Goal: Information Seeking & Learning: Learn about a topic

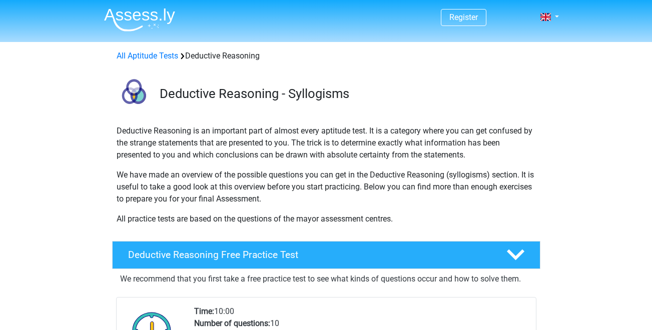
scroll to position [150, 0]
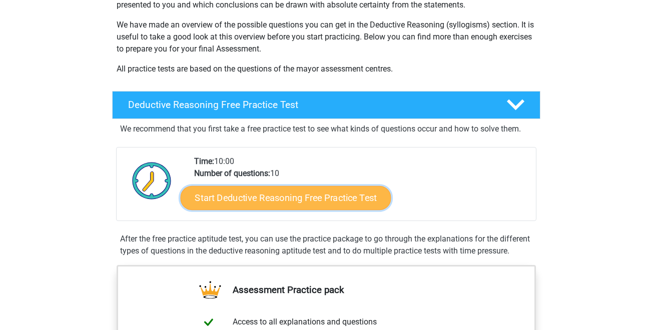
click at [329, 199] on link "Start Deductive Reasoning Free Practice Test" at bounding box center [285, 198] width 211 height 24
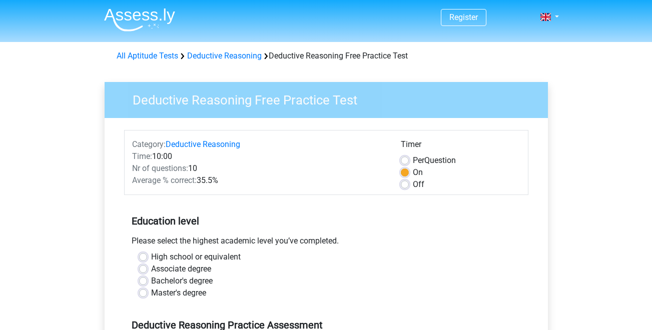
scroll to position [100, 0]
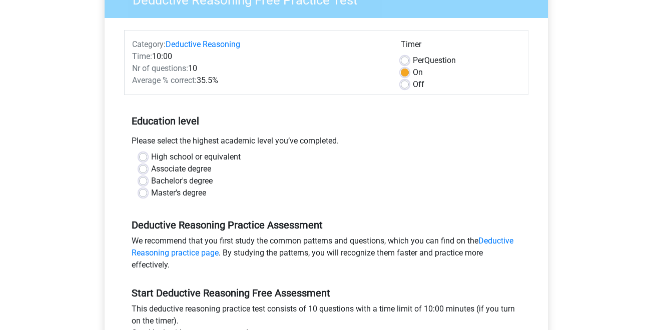
click at [151, 159] on label "High school or equivalent" at bounding box center [196, 157] width 90 height 12
click at [144, 159] on input "High school or equivalent" at bounding box center [143, 156] width 8 height 10
radio input "true"
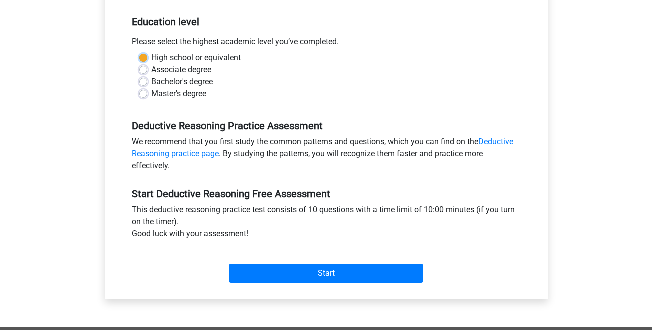
scroll to position [200, 0]
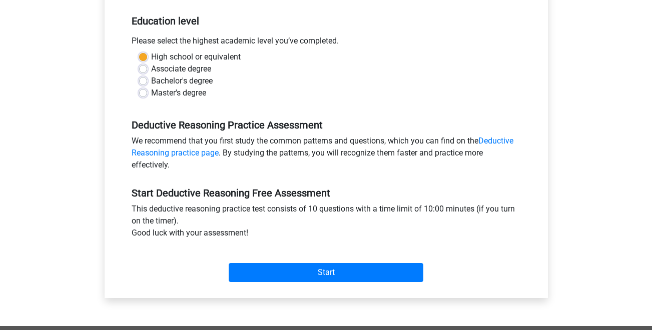
click at [151, 82] on label "Bachelor's degree" at bounding box center [182, 81] width 62 height 12
click at [146, 82] on input "Bachelor's degree" at bounding box center [143, 80] width 8 height 10
radio input "true"
click at [169, 151] on link "Deductive Reasoning practice page" at bounding box center [323, 147] width 382 height 22
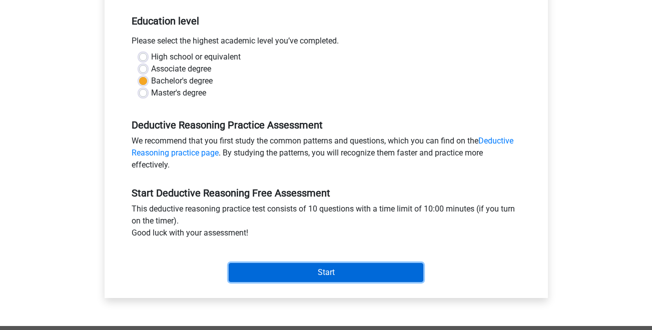
click at [336, 277] on input "Start" at bounding box center [326, 272] width 195 height 19
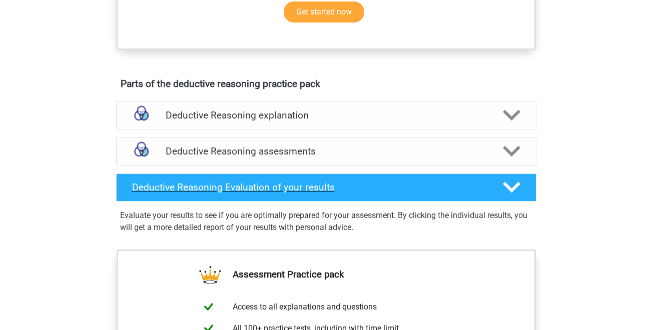
scroll to position [600, 0]
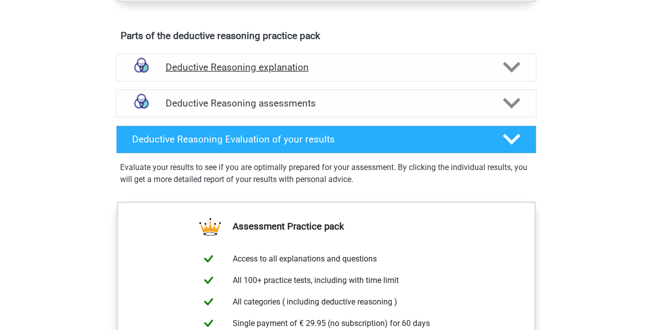
click at [504, 76] on icon at bounding box center [512, 68] width 18 height 18
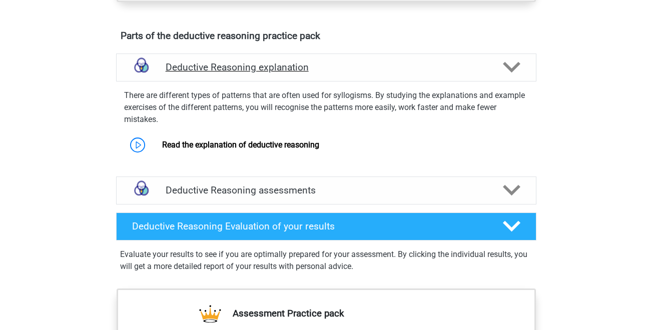
click at [505, 76] on icon at bounding box center [512, 68] width 18 height 18
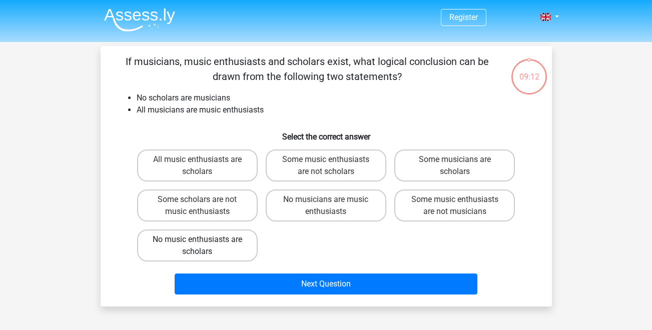
click at [186, 242] on label "No music enthusiasts are scholars" at bounding box center [197, 246] width 121 height 32
click at [197, 242] on input "No music enthusiasts are scholars" at bounding box center [200, 243] width 7 height 7
radio input "true"
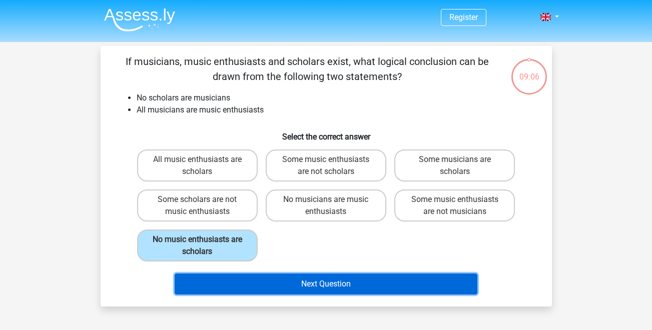
click at [308, 279] on button "Next Question" at bounding box center [326, 284] width 303 height 21
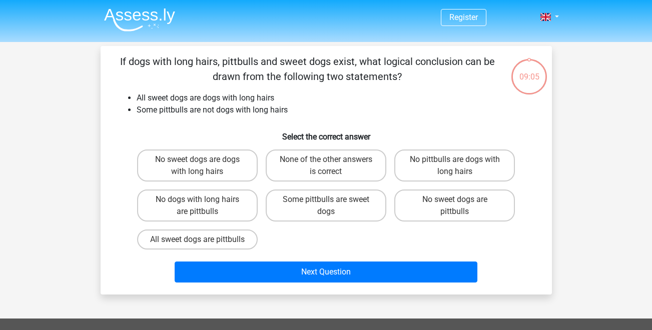
scroll to position [46, 0]
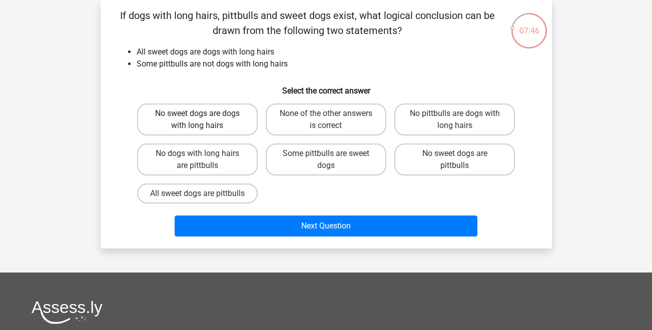
click at [204, 112] on label "No sweet dogs are dogs with long hairs" at bounding box center [197, 120] width 121 height 32
click at [204, 114] on input "No sweet dogs are dogs with long hairs" at bounding box center [200, 117] width 7 height 7
radio input "true"
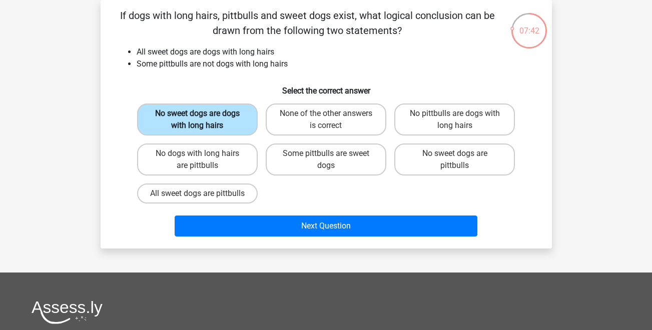
click at [214, 123] on label "No sweet dogs are dogs with long hairs" at bounding box center [197, 120] width 121 height 32
click at [204, 120] on input "No sweet dogs are dogs with long hairs" at bounding box center [200, 117] width 7 height 7
click at [222, 119] on label "No sweet dogs are dogs with long hairs" at bounding box center [197, 120] width 121 height 32
click at [204, 119] on input "No sweet dogs are dogs with long hairs" at bounding box center [200, 117] width 7 height 7
click at [335, 152] on label "Some pittbulls are sweet dogs" at bounding box center [326, 160] width 121 height 32
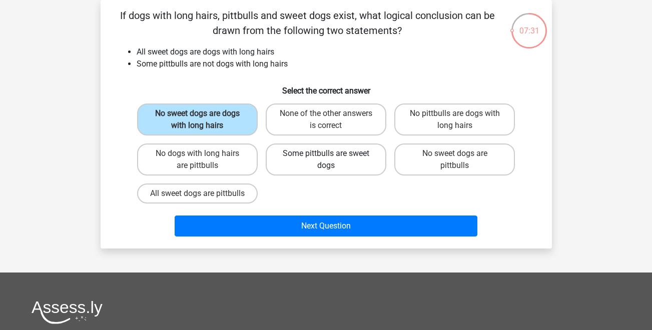
click at [332, 154] on input "Some pittbulls are sweet dogs" at bounding box center [329, 157] width 7 height 7
radio input "true"
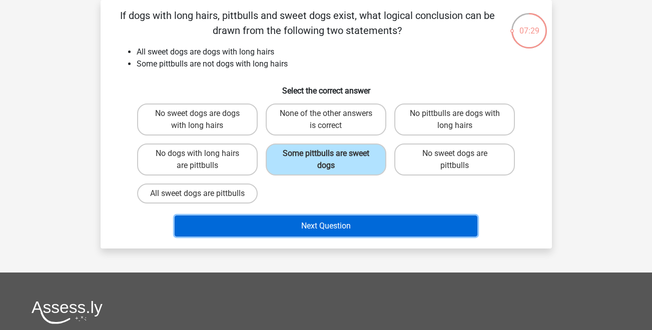
click at [352, 235] on button "Next Question" at bounding box center [326, 226] width 303 height 21
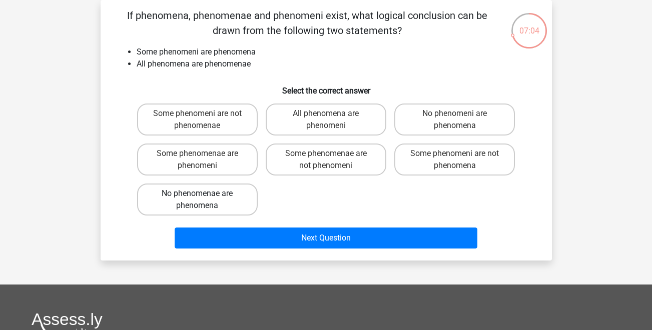
click at [227, 200] on label "No phenomenae are phenomena" at bounding box center [197, 200] width 121 height 32
click at [204, 200] on input "No phenomenae are phenomena" at bounding box center [200, 197] width 7 height 7
radio input "true"
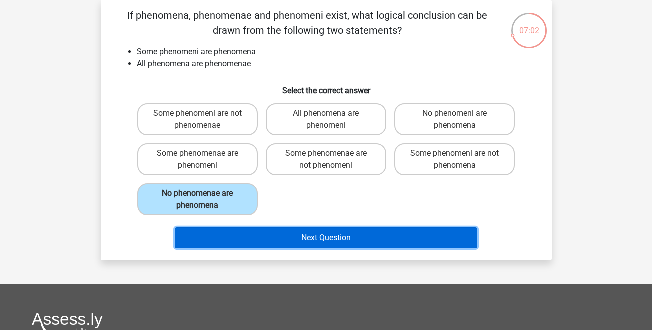
click at [349, 236] on button "Next Question" at bounding box center [326, 238] width 303 height 21
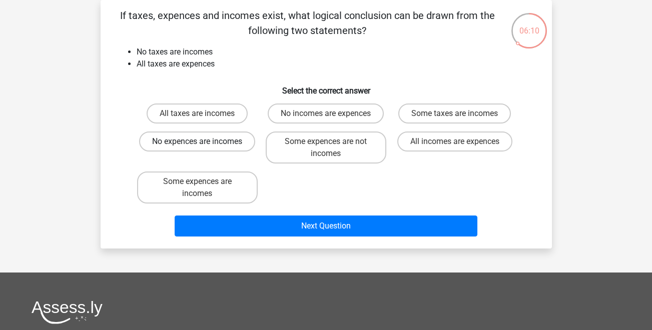
click at [226, 137] on label "No expences are incomes" at bounding box center [197, 142] width 116 height 20
click at [204, 142] on input "No expences are incomes" at bounding box center [200, 145] width 7 height 7
radio input "true"
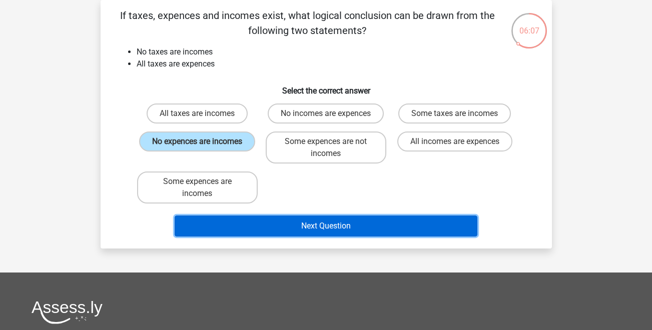
click at [372, 228] on button "Next Question" at bounding box center [326, 226] width 303 height 21
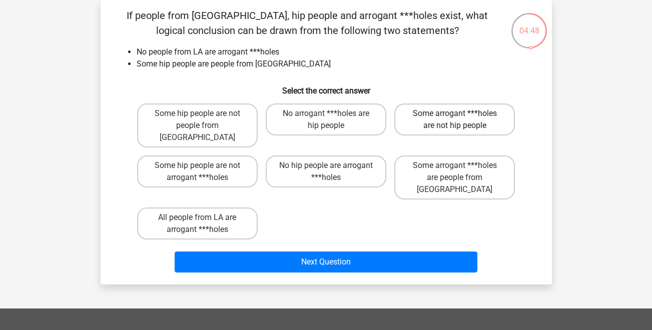
click at [446, 114] on label "Some arrogant ***holes are not hip people" at bounding box center [454, 120] width 121 height 32
click at [455, 114] on input "Some arrogant ***holes are not hip people" at bounding box center [458, 117] width 7 height 7
radio input "true"
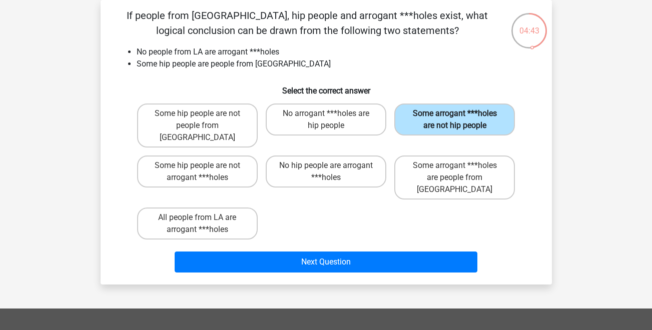
click at [450, 114] on label "Some arrogant ***holes are not hip people" at bounding box center [454, 120] width 121 height 32
click at [455, 114] on input "Some arrogant ***holes are not hip people" at bounding box center [458, 117] width 7 height 7
click at [314, 157] on label "No hip people are arrogant ***holes" at bounding box center [326, 172] width 121 height 32
click at [326, 166] on input "No hip people are arrogant ***holes" at bounding box center [329, 169] width 7 height 7
radio input "true"
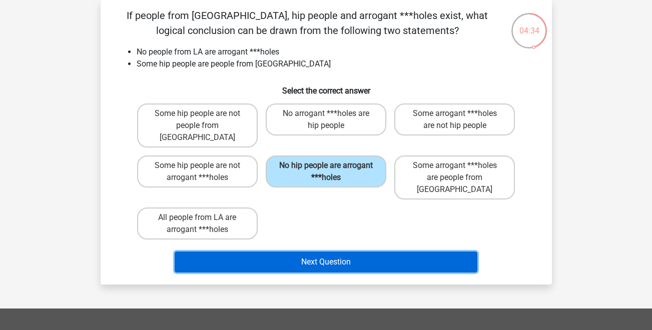
click at [352, 252] on button "Next Question" at bounding box center [326, 262] width 303 height 21
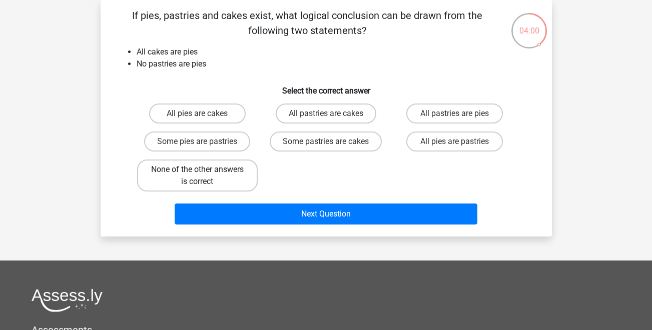
click at [223, 171] on label "None of the other answers is correct" at bounding box center [197, 176] width 121 height 32
click at [204, 171] on input "None of the other answers is correct" at bounding box center [200, 173] width 7 height 7
radio input "true"
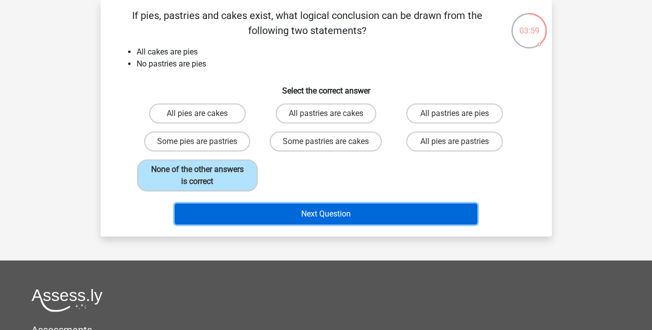
click at [387, 213] on button "Next Question" at bounding box center [326, 214] width 303 height 21
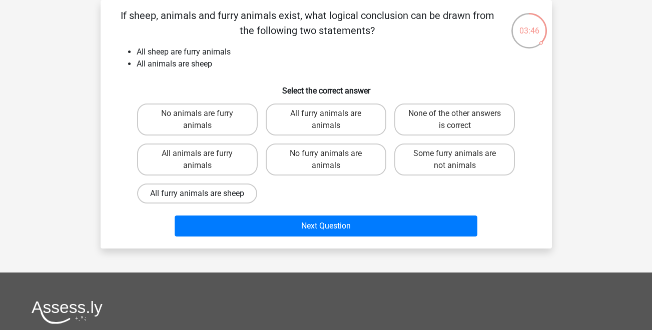
click at [227, 193] on label "All furry animals are sheep" at bounding box center [197, 194] width 120 height 20
click at [204, 194] on input "All furry animals are sheep" at bounding box center [200, 197] width 7 height 7
radio input "true"
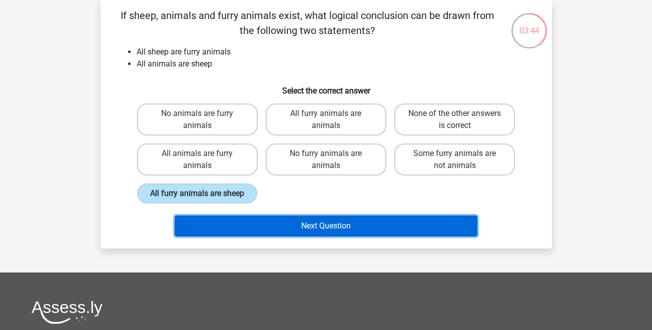
click at [332, 228] on button "Next Question" at bounding box center [326, 226] width 303 height 21
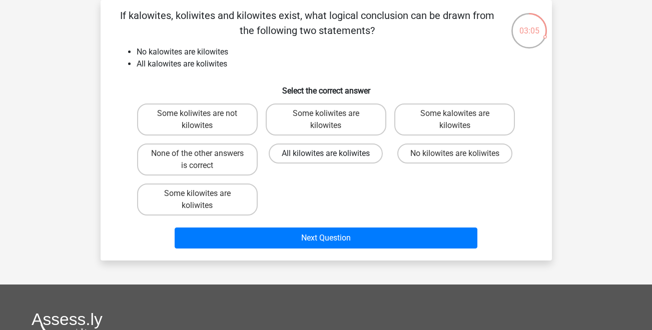
click at [306, 151] on label "All kilowites are koliwites" at bounding box center [326, 154] width 114 height 20
click at [326, 154] on input "All kilowites are koliwites" at bounding box center [329, 157] width 7 height 7
radio input "true"
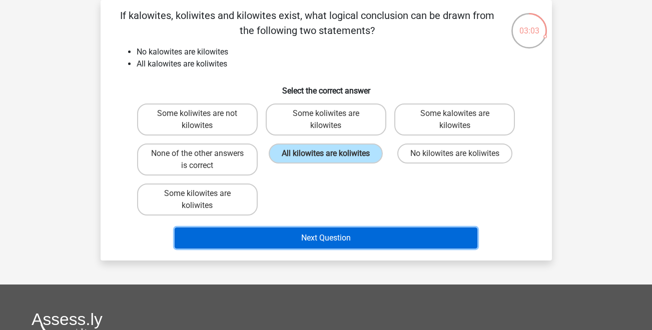
click at [348, 239] on button "Next Question" at bounding box center [326, 238] width 303 height 21
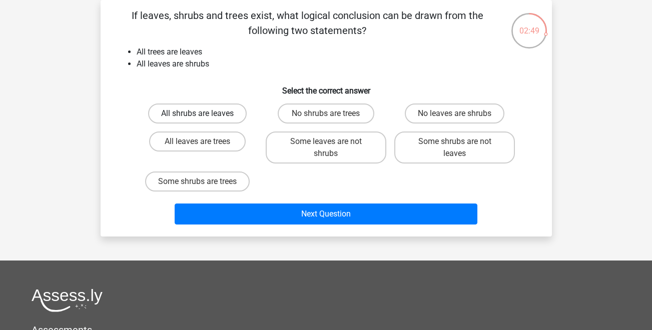
click at [214, 116] on label "All shrubs are leaves" at bounding box center [197, 114] width 99 height 20
click at [204, 116] on input "All shrubs are leaves" at bounding box center [200, 117] width 7 height 7
radio input "true"
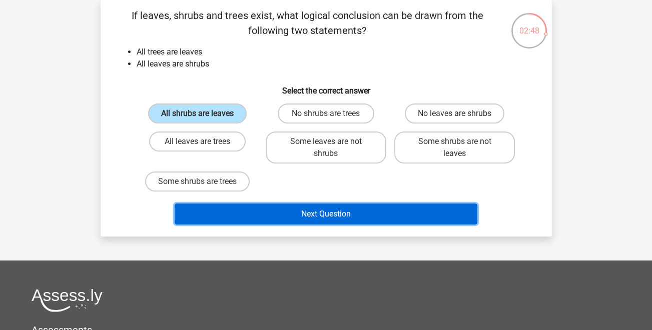
click at [332, 214] on button "Next Question" at bounding box center [326, 214] width 303 height 21
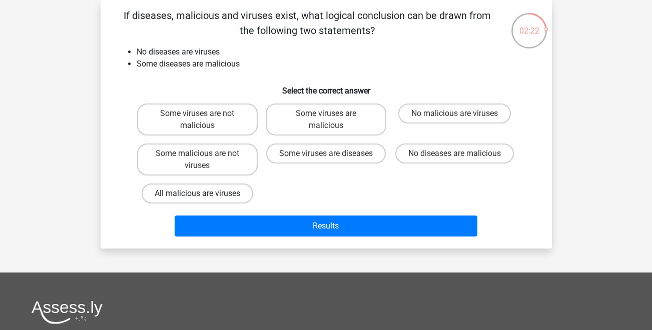
click at [228, 187] on label "All malicious are viruses" at bounding box center [198, 194] width 112 height 20
click at [204, 194] on input "All malicious are viruses" at bounding box center [200, 197] width 7 height 7
radio input "true"
click at [445, 155] on label "No diseases are malicious" at bounding box center [454, 154] width 119 height 20
click at [455, 155] on input "No diseases are malicious" at bounding box center [458, 157] width 7 height 7
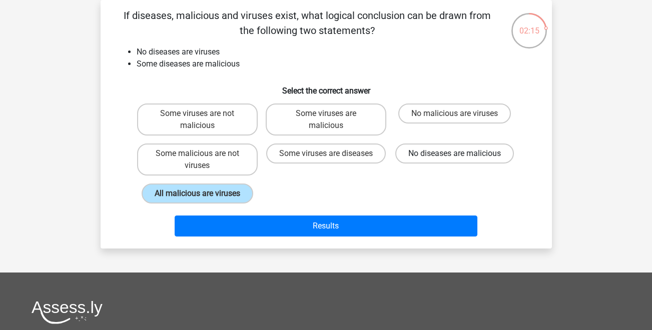
radio input "true"
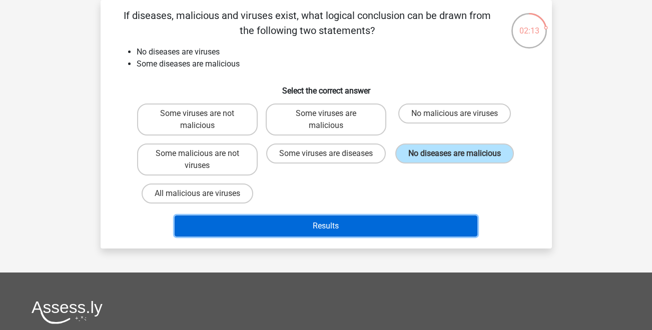
click at [338, 227] on button "Results" at bounding box center [326, 226] width 303 height 21
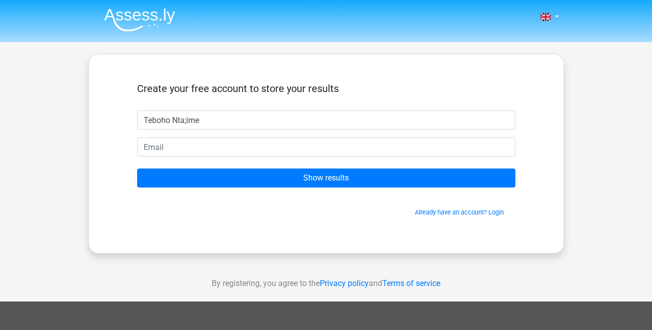
type input "Teboho Nta;ime"
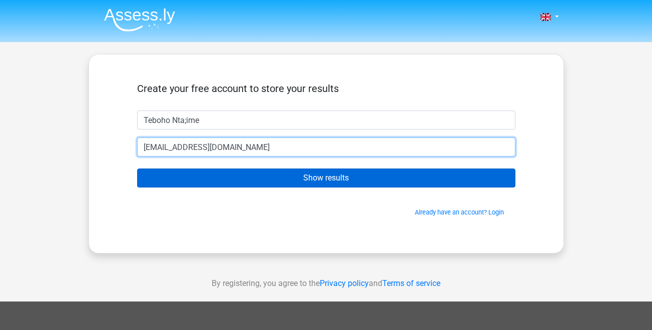
type input "[EMAIL_ADDRESS][DOMAIN_NAME]"
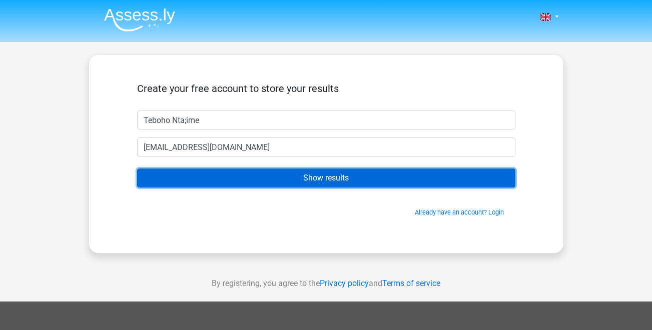
click at [333, 177] on input "Show results" at bounding box center [326, 178] width 378 height 19
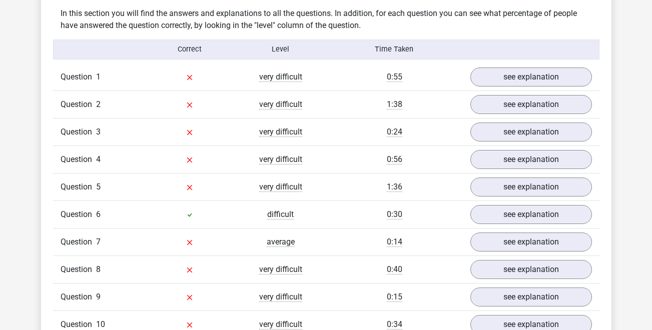
scroll to position [800, 0]
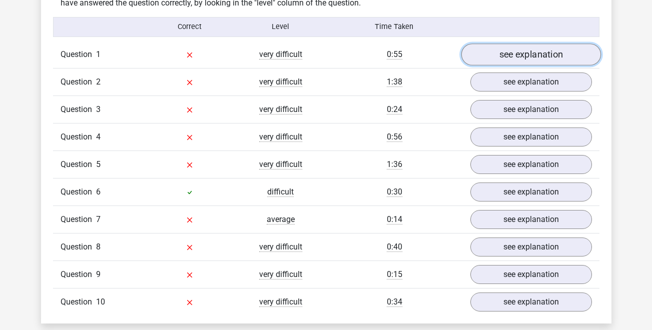
click at [544, 51] on link "see explanation" at bounding box center [531, 55] width 140 height 22
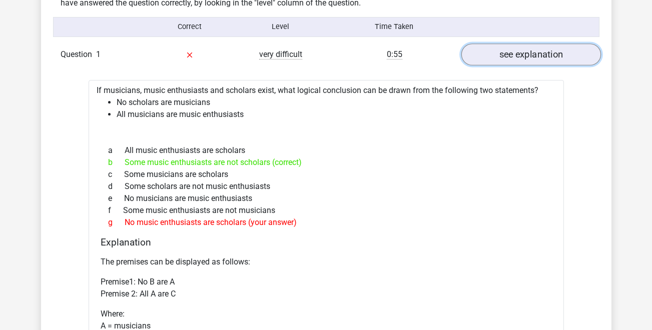
click at [544, 51] on link "see explanation" at bounding box center [531, 55] width 140 height 22
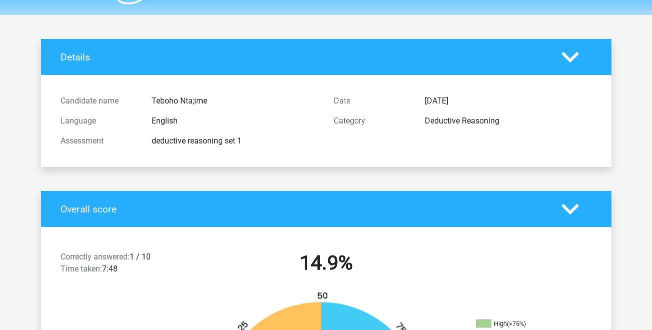
scroll to position [0, 0]
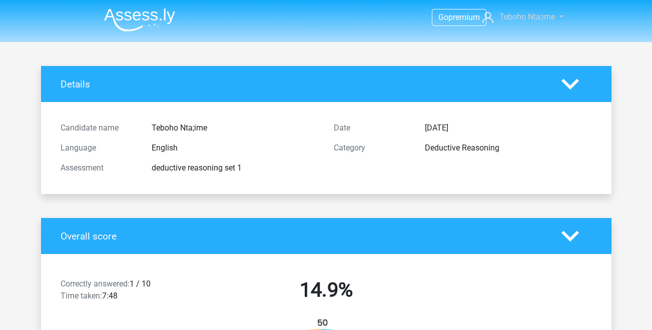
click at [556, 15] on link "Teboho Nta;ime" at bounding box center [517, 17] width 78 height 12
